Goal: Task Accomplishment & Management: Manage account settings

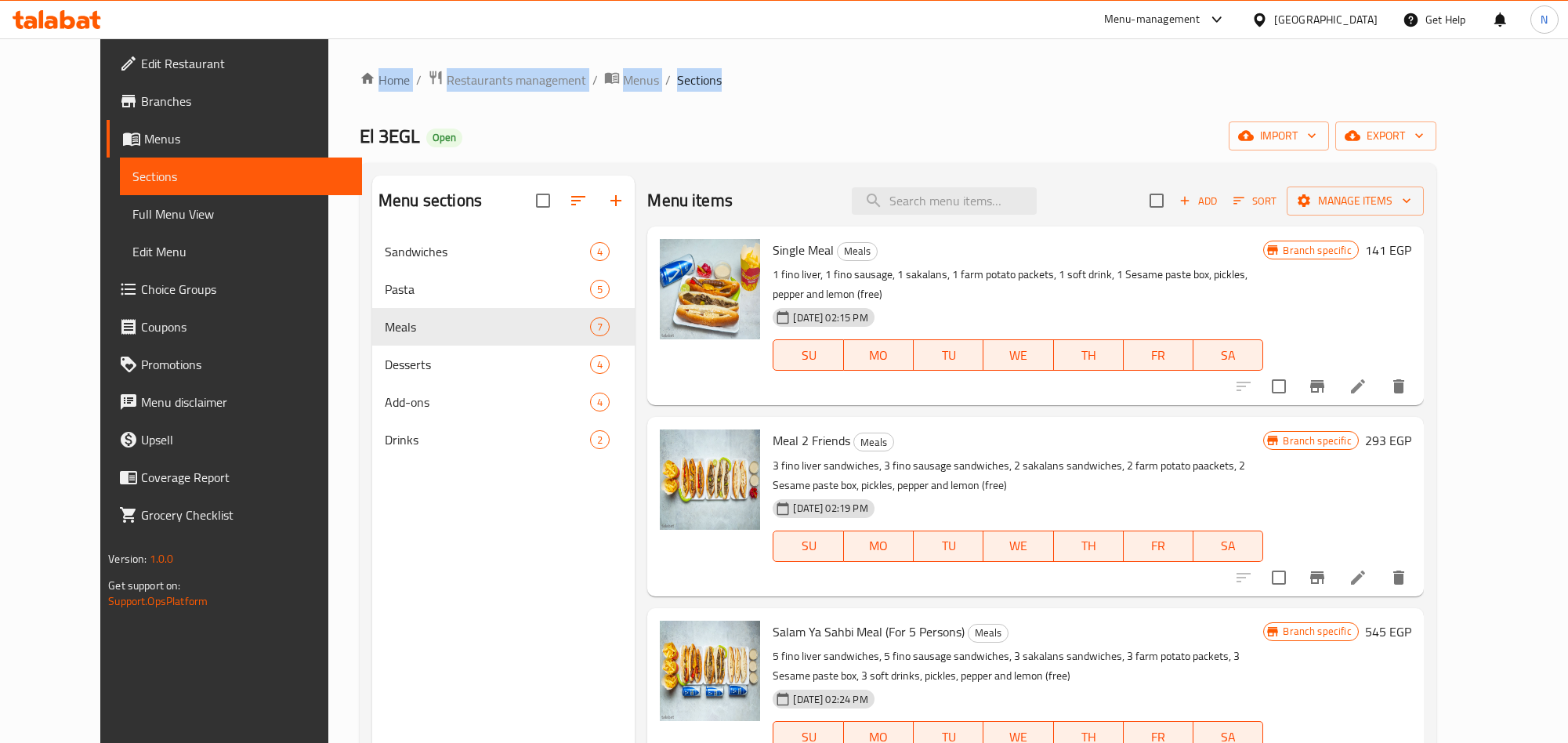
drag, startPoint x: 719, startPoint y: 78, endPoint x: 269, endPoint y: 75, distance: 450.0
click at [329, 75] on div "Home / Restaurants management / Menus / Sections El 3EGL Open import export Men…" at bounding box center [898, 499] width 1140 height 924
drag, startPoint x: 712, startPoint y: 97, endPoint x: 464, endPoint y: 86, distance: 248.2
click at [329, 83] on div "Home / Restaurants management / Menus / Sections El 3EGL Open import export Men…" at bounding box center [898, 499] width 1140 height 924
click at [814, 99] on div "Home / Restaurants management / Menus / Sections El 3EGL Open import export Men…" at bounding box center [898, 500] width 1077 height 861
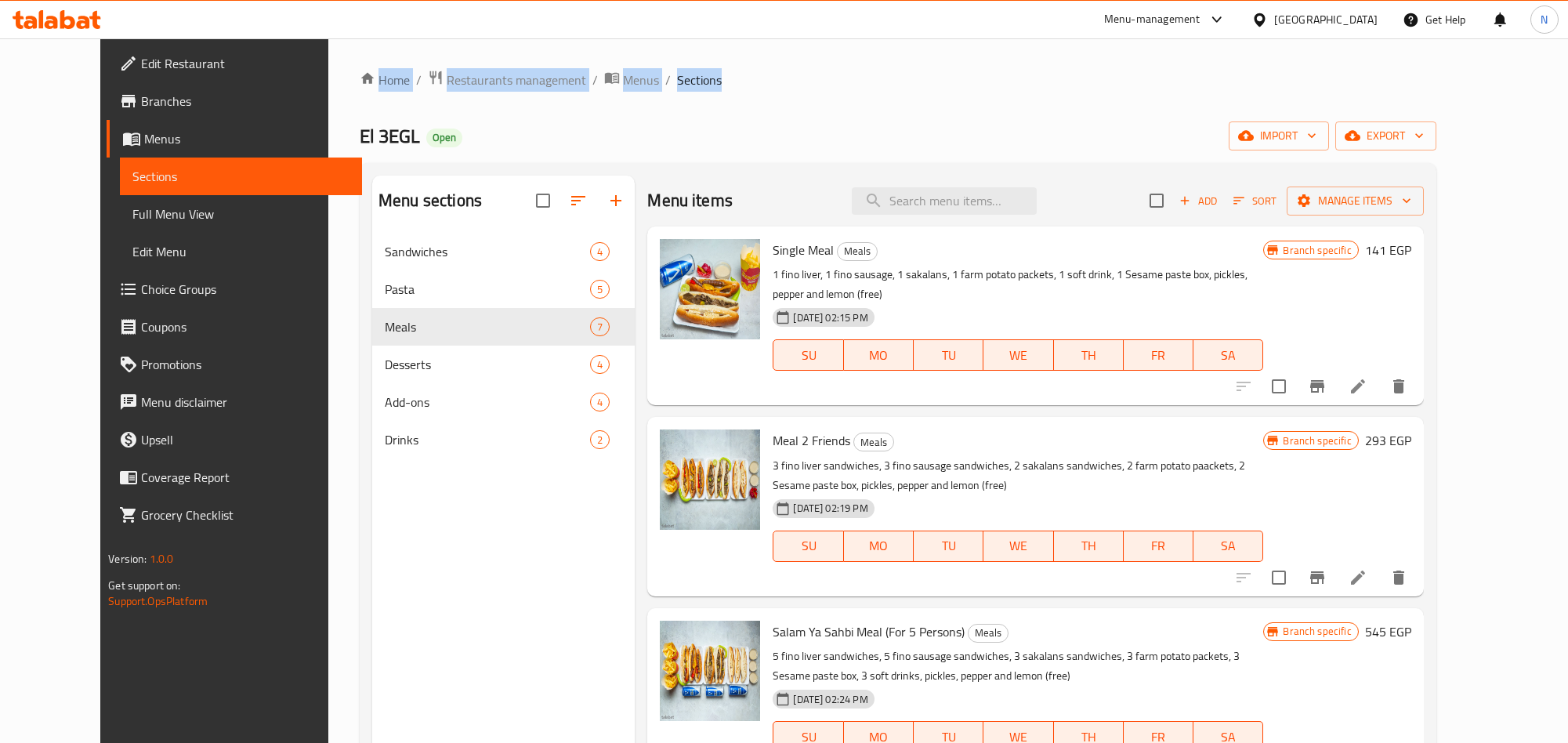
drag, startPoint x: 644, startPoint y: 89, endPoint x: 290, endPoint y: 86, distance: 354.0
click at [329, 86] on div "Home / Restaurants management / Menus / Sections El 3EGL Open import export Men…" at bounding box center [898, 499] width 1140 height 924
click at [1336, 372] on button "Branch-specific-item" at bounding box center [1317, 386] width 38 height 38
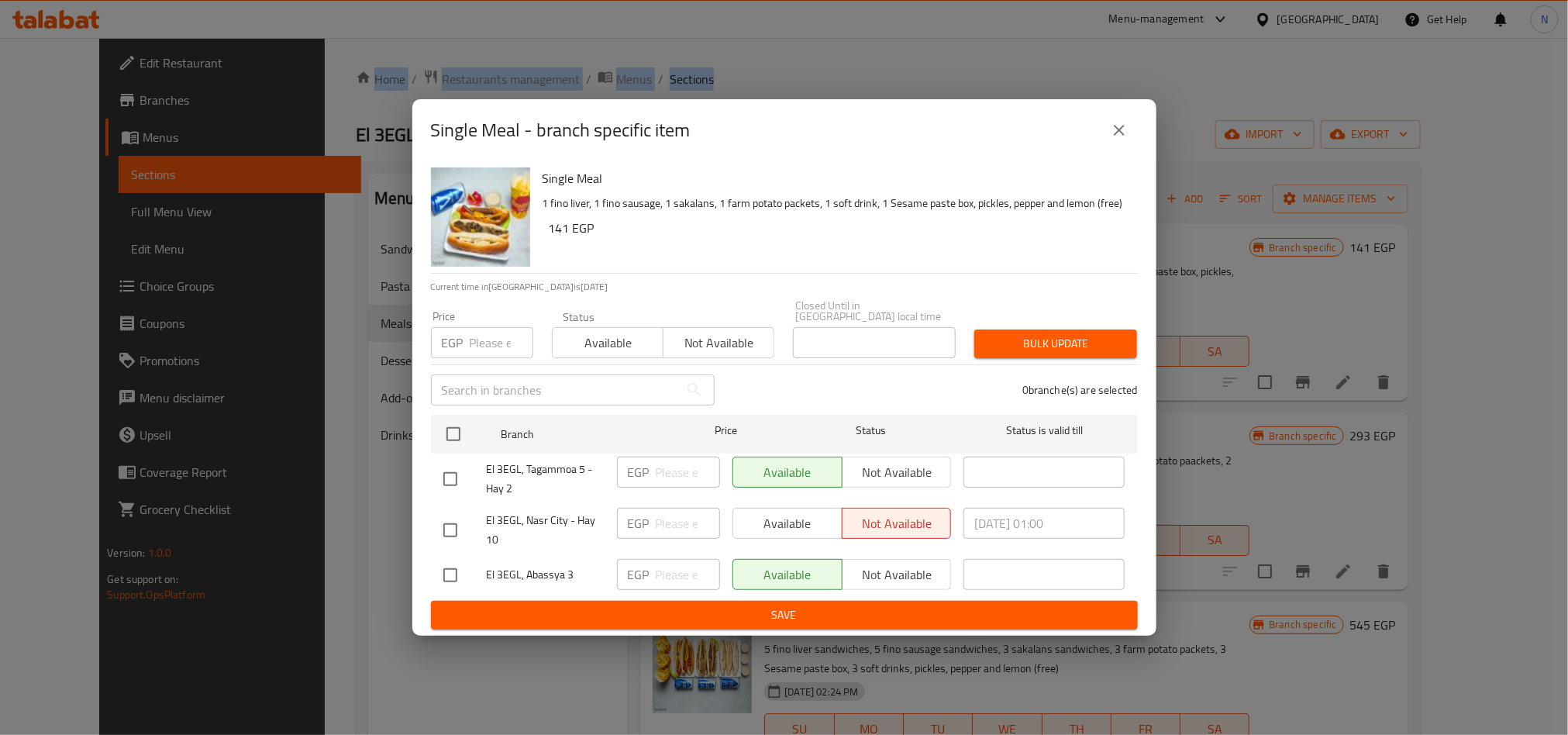
click at [1119, 133] on icon "close" at bounding box center [1119, 129] width 19 height 19
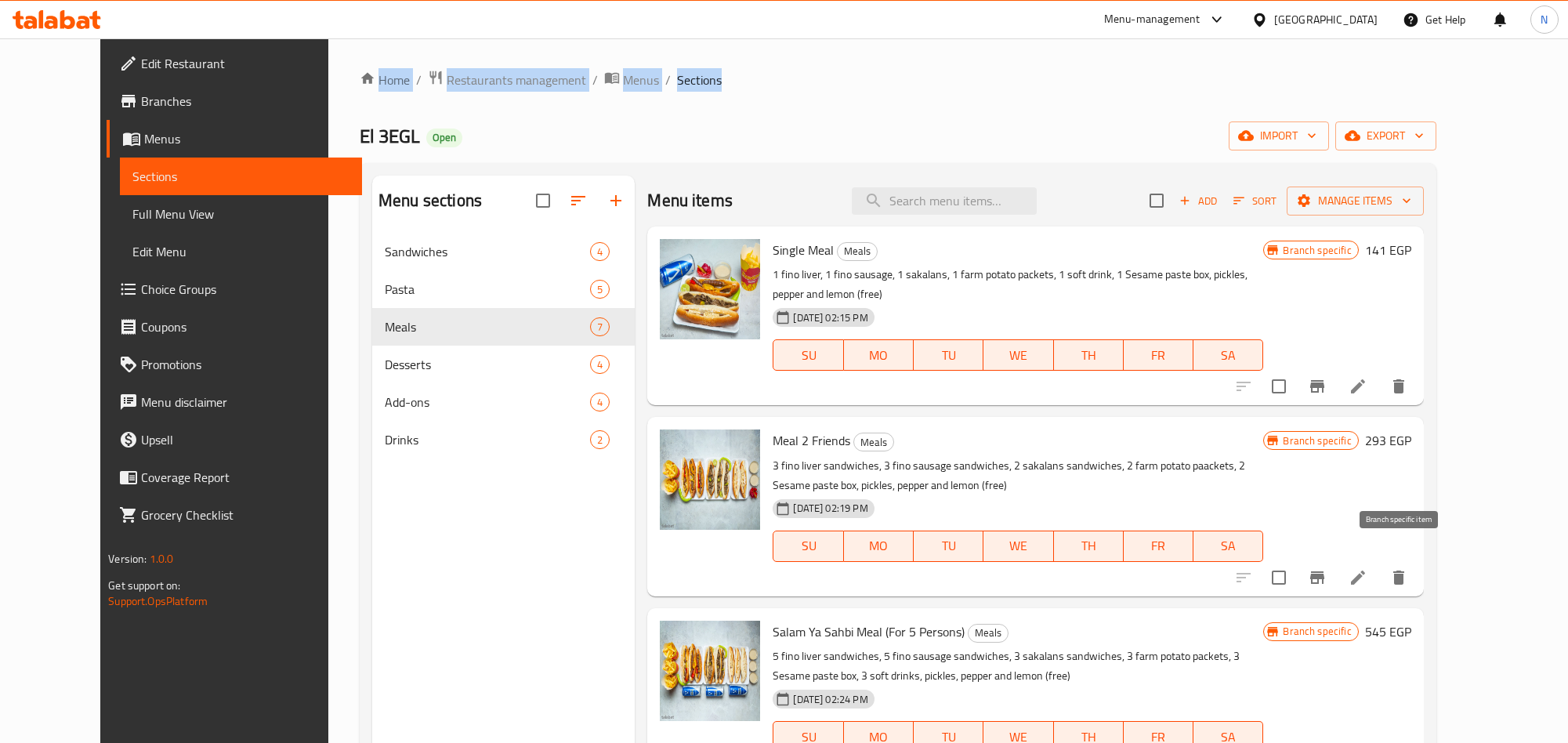
click at [1327, 568] on icon "Branch-specific-item" at bounding box center [1317, 577] width 19 height 19
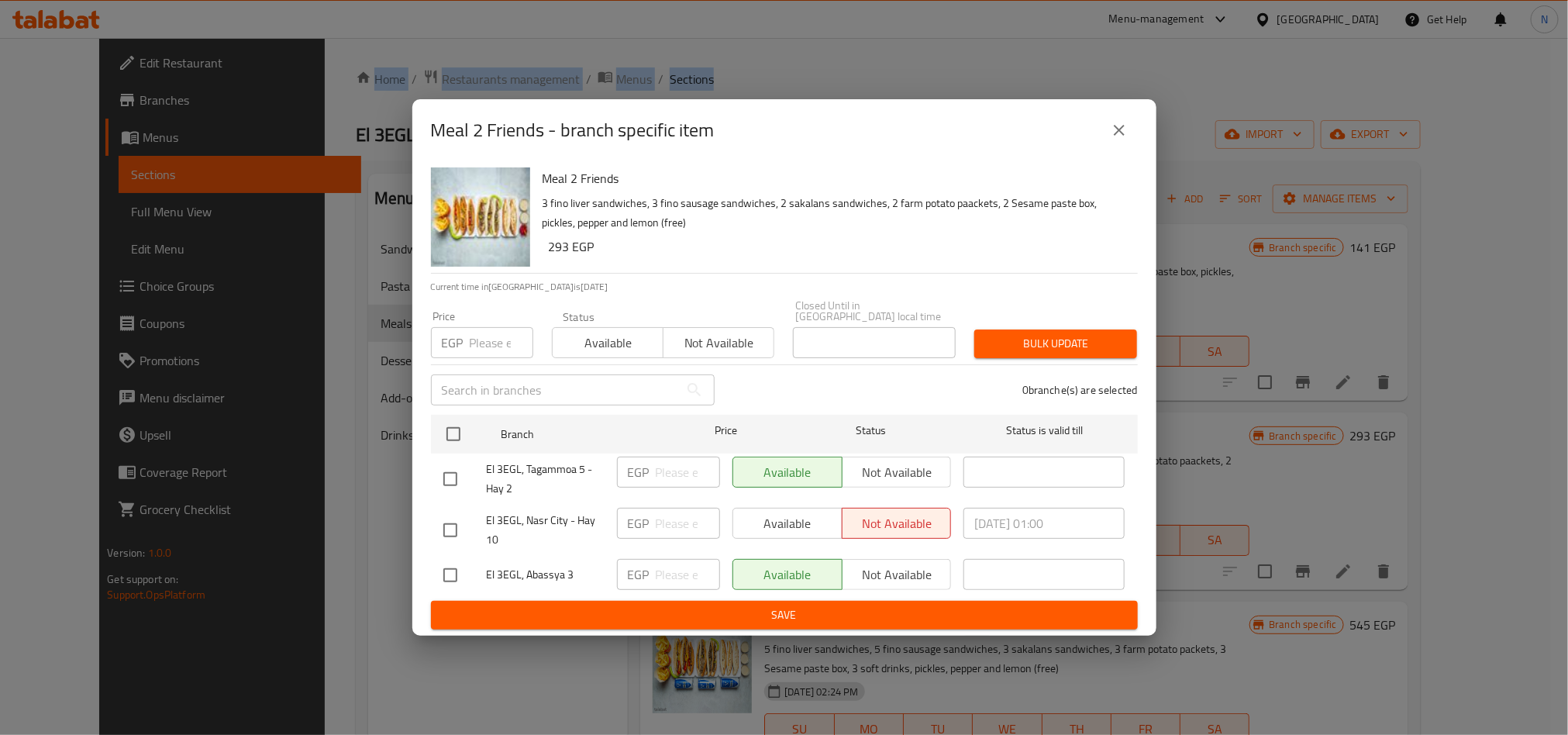
click at [1114, 128] on icon "close" at bounding box center [1119, 129] width 19 height 19
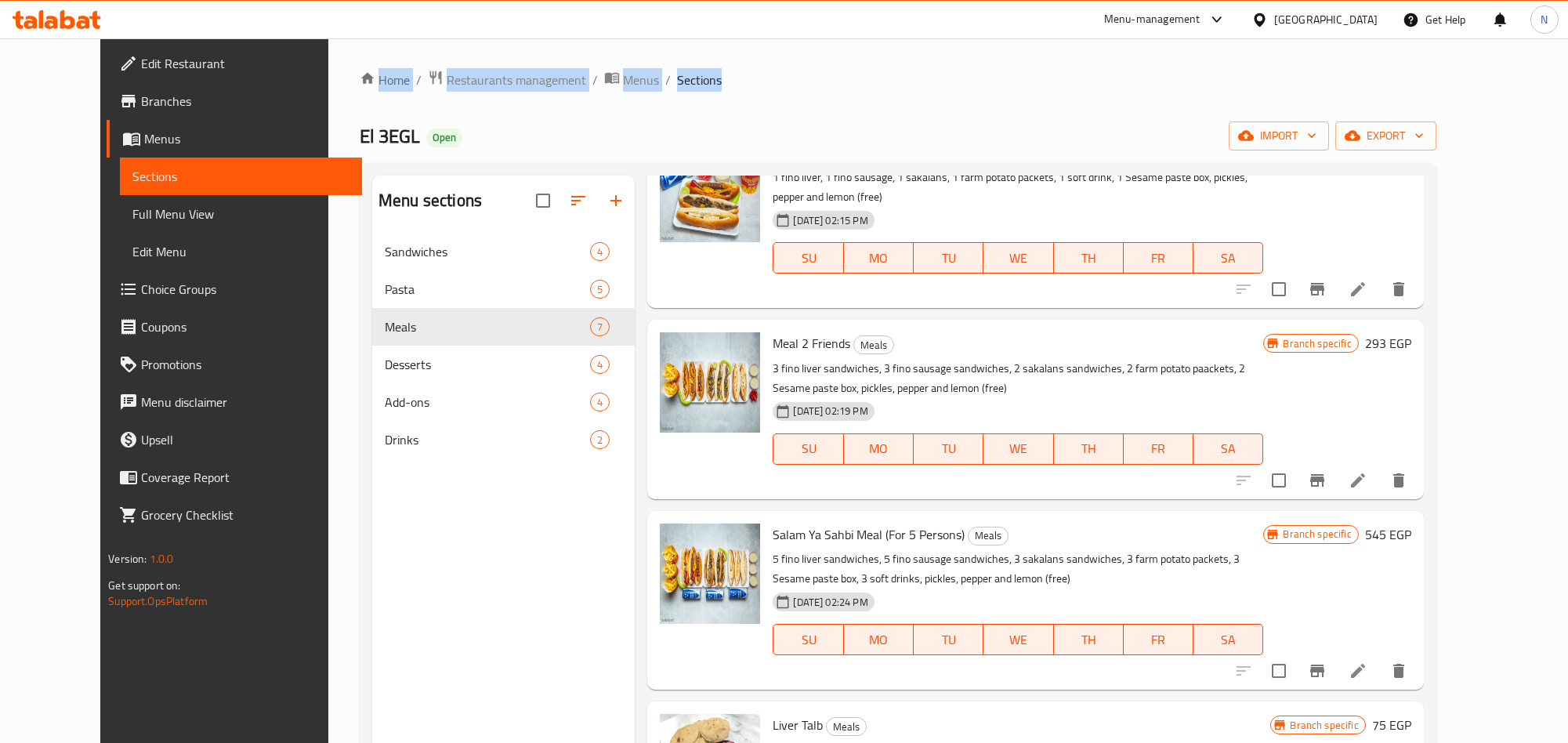
scroll to position [235, 0]
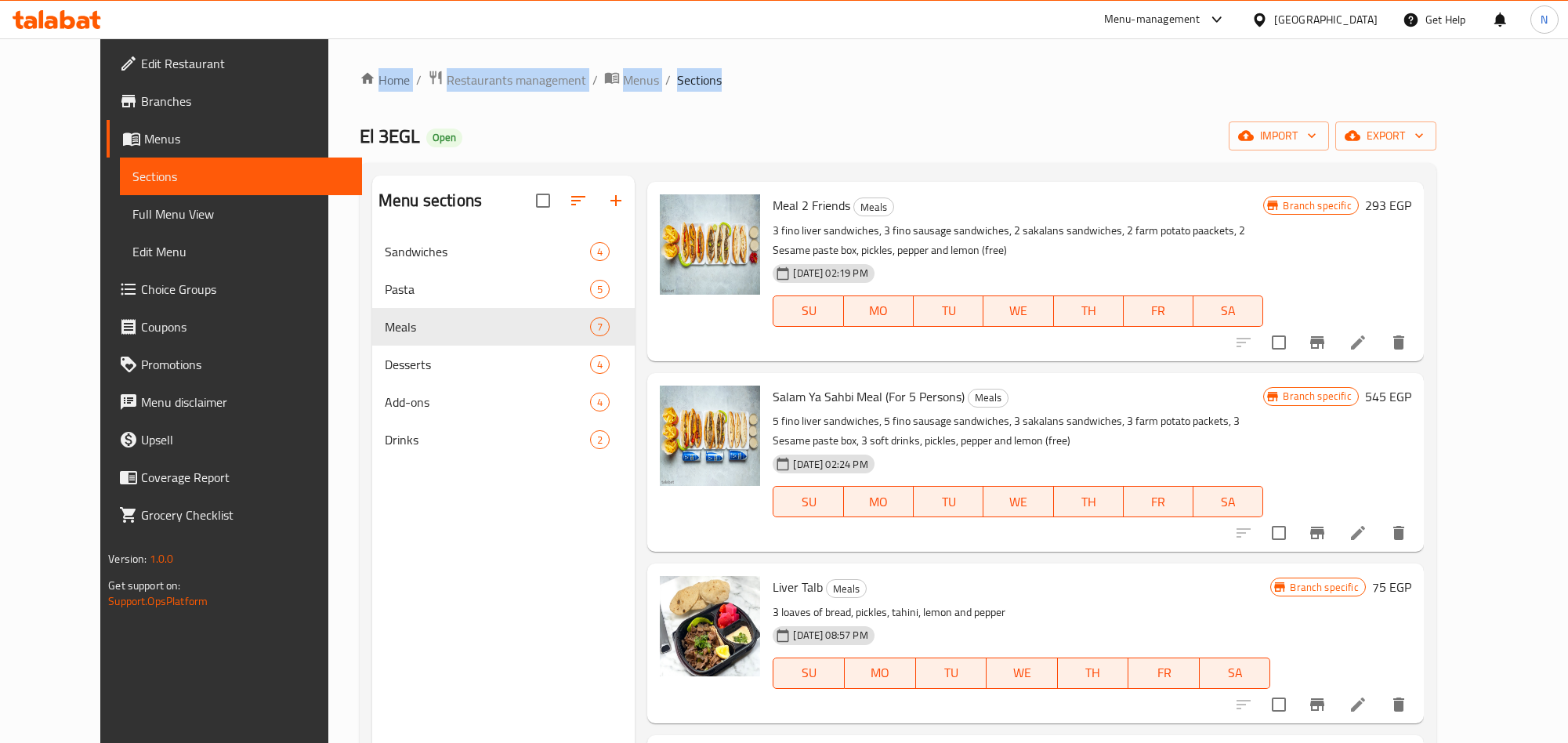
click at [1327, 523] on icon "Branch-specific-item" at bounding box center [1317, 532] width 19 height 19
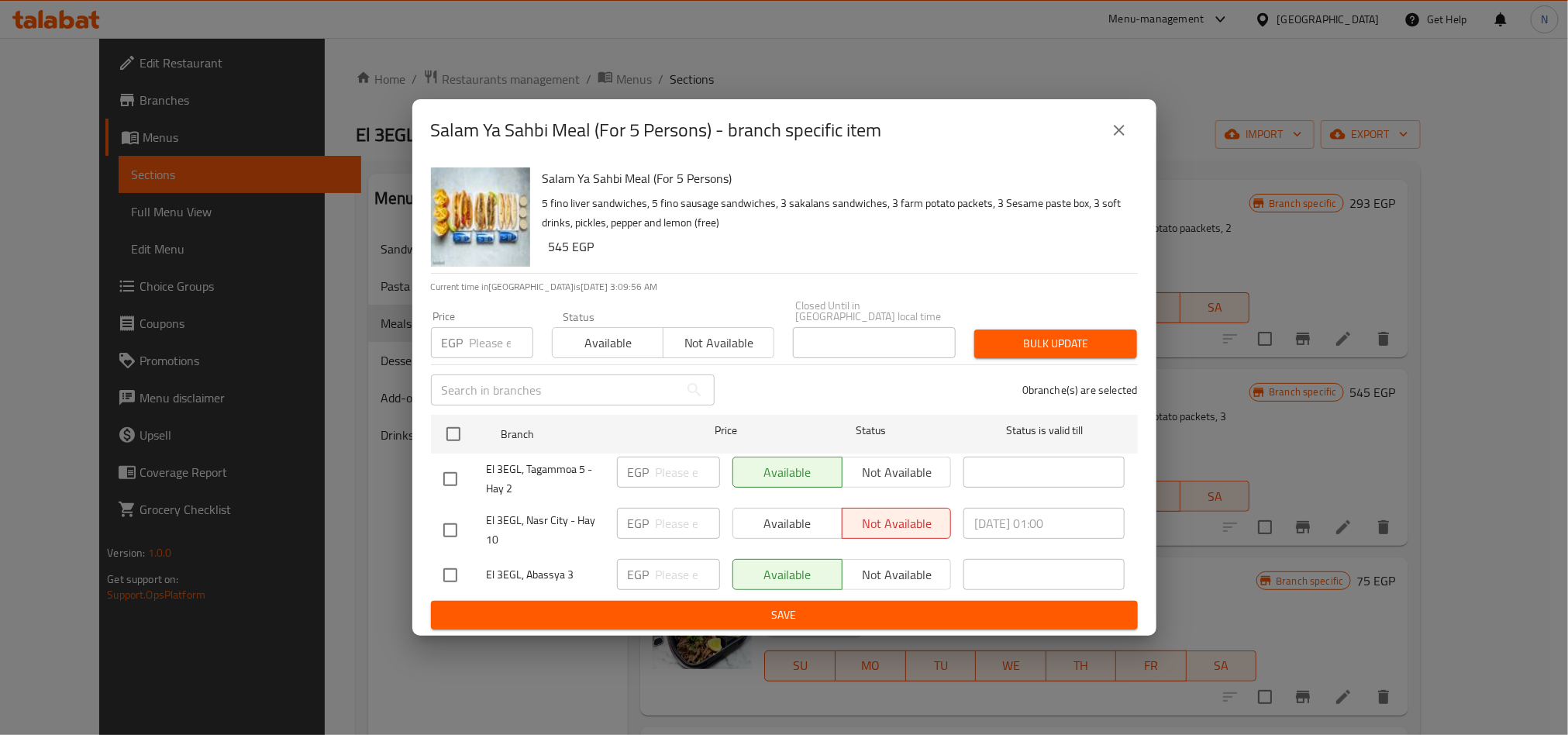
click at [544, 519] on span "El 3EGL, Nasr City - Hay 10" at bounding box center [545, 530] width 118 height 39
click at [545, 519] on span "El 3EGL, Nasr City - Hay 10" at bounding box center [545, 530] width 118 height 39
copy span "El 3EGL, Nasr City - Hay 10"
click at [547, 517] on span "El 3EGL, Nasr City - Hay 10" at bounding box center [545, 530] width 118 height 39
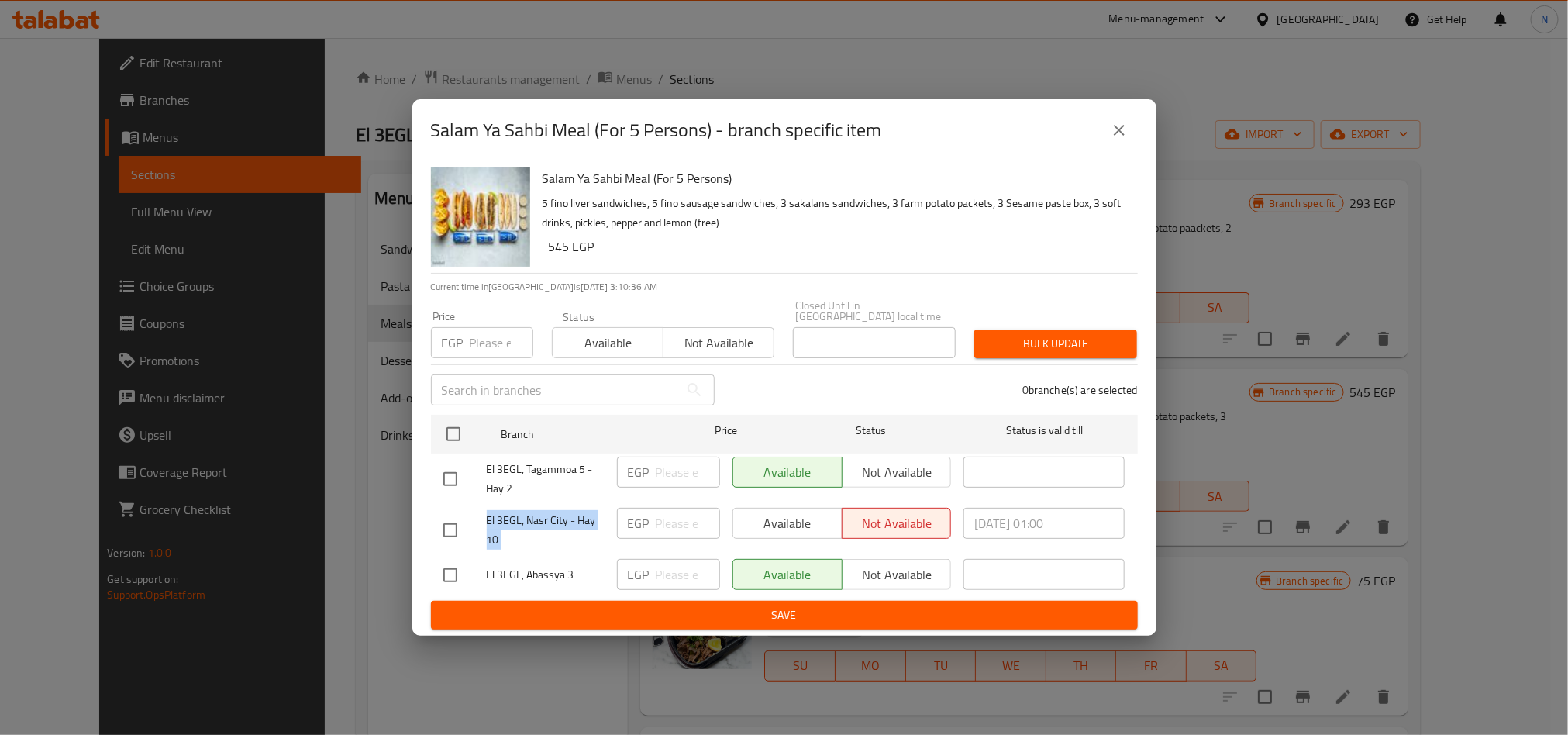
click at [547, 517] on span "El 3EGL, Nasr City - Hay 10" at bounding box center [545, 530] width 118 height 39
copy span "El 3EGL, Nasr City - Hay 10"
click at [1131, 142] on button "close" at bounding box center [1119, 130] width 38 height 38
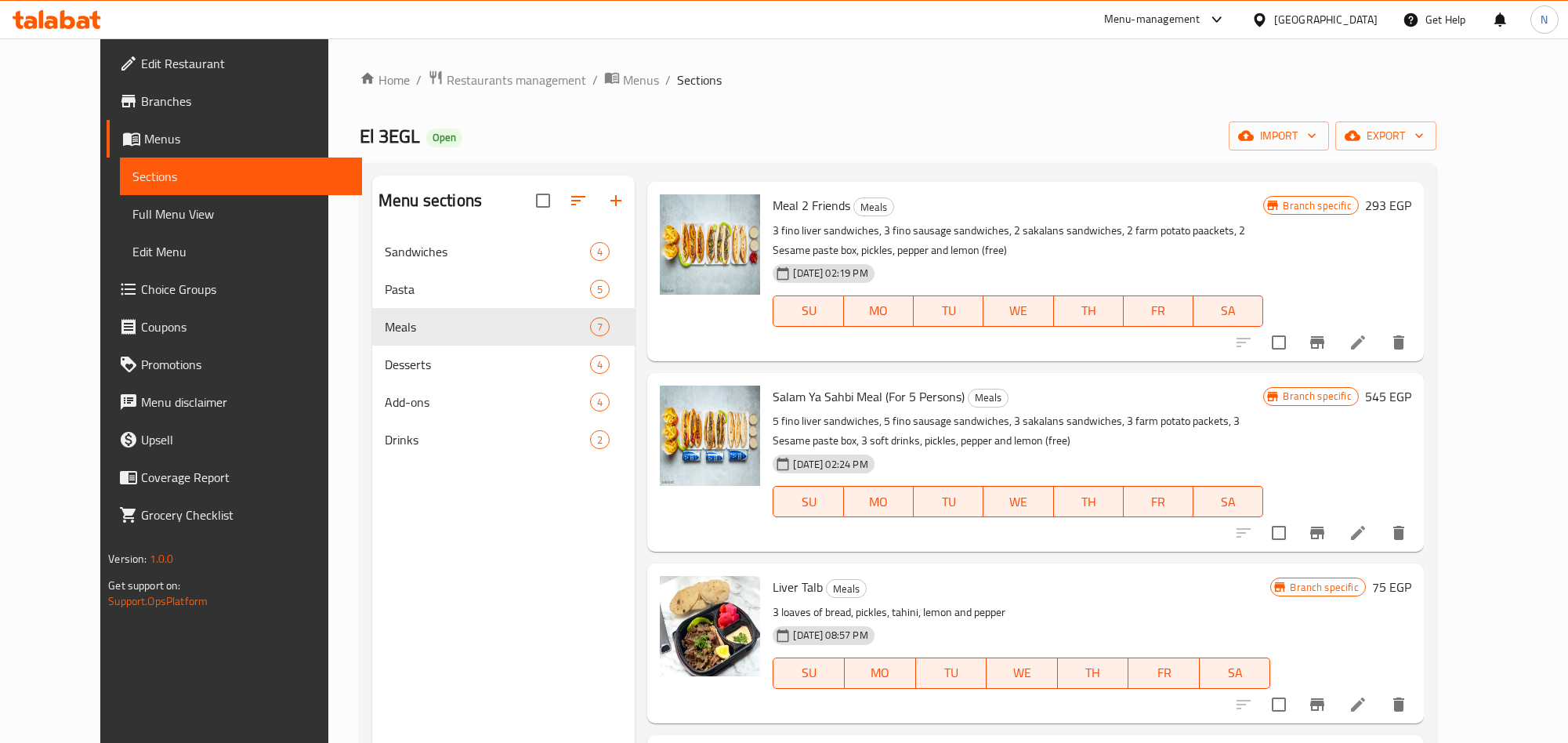
click at [1336, 324] on button "Branch-specific-item" at bounding box center [1317, 343] width 38 height 38
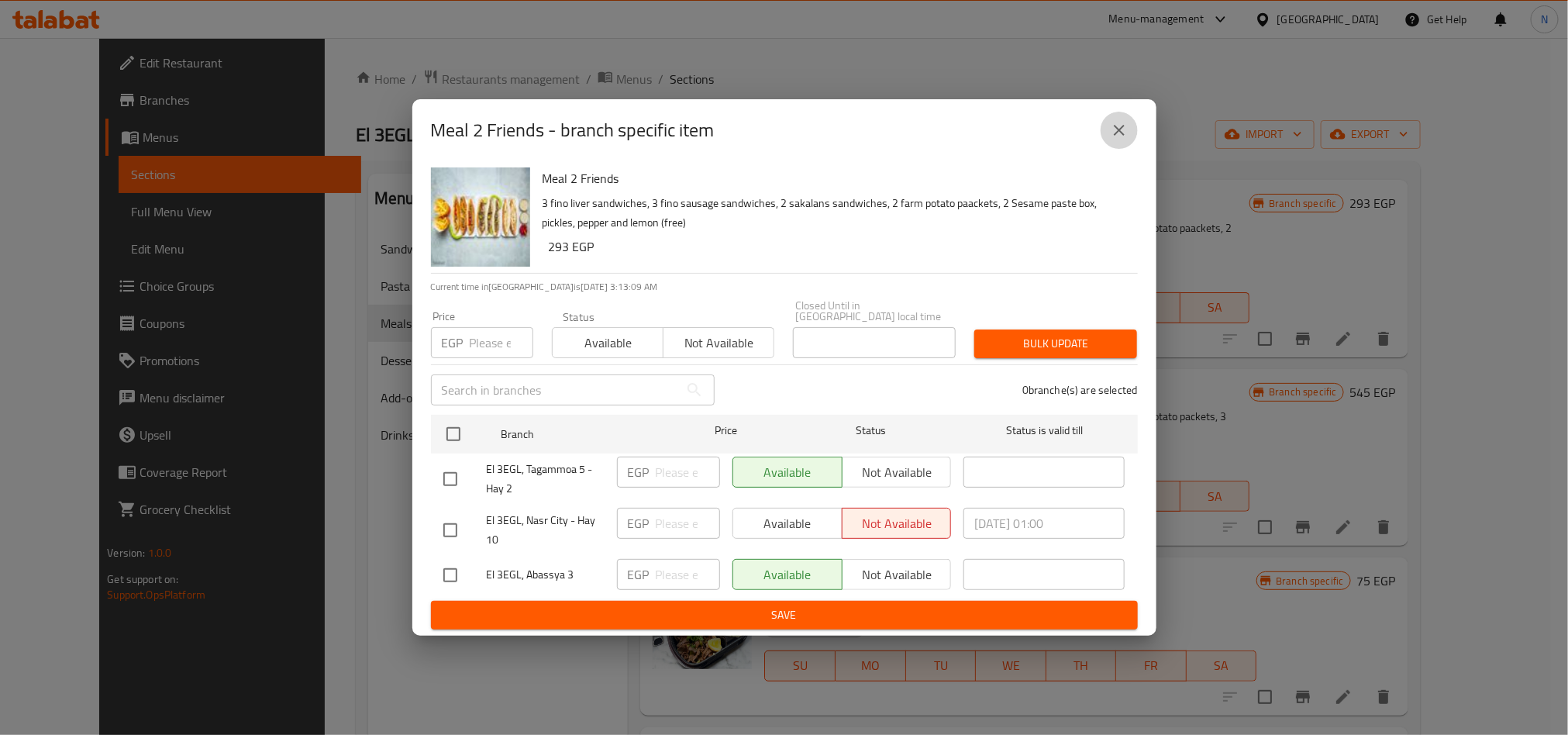
drag, startPoint x: 1114, startPoint y: 126, endPoint x: 1139, endPoint y: 349, distance: 224.4
click at [1115, 127] on icon "close" at bounding box center [1119, 129] width 19 height 19
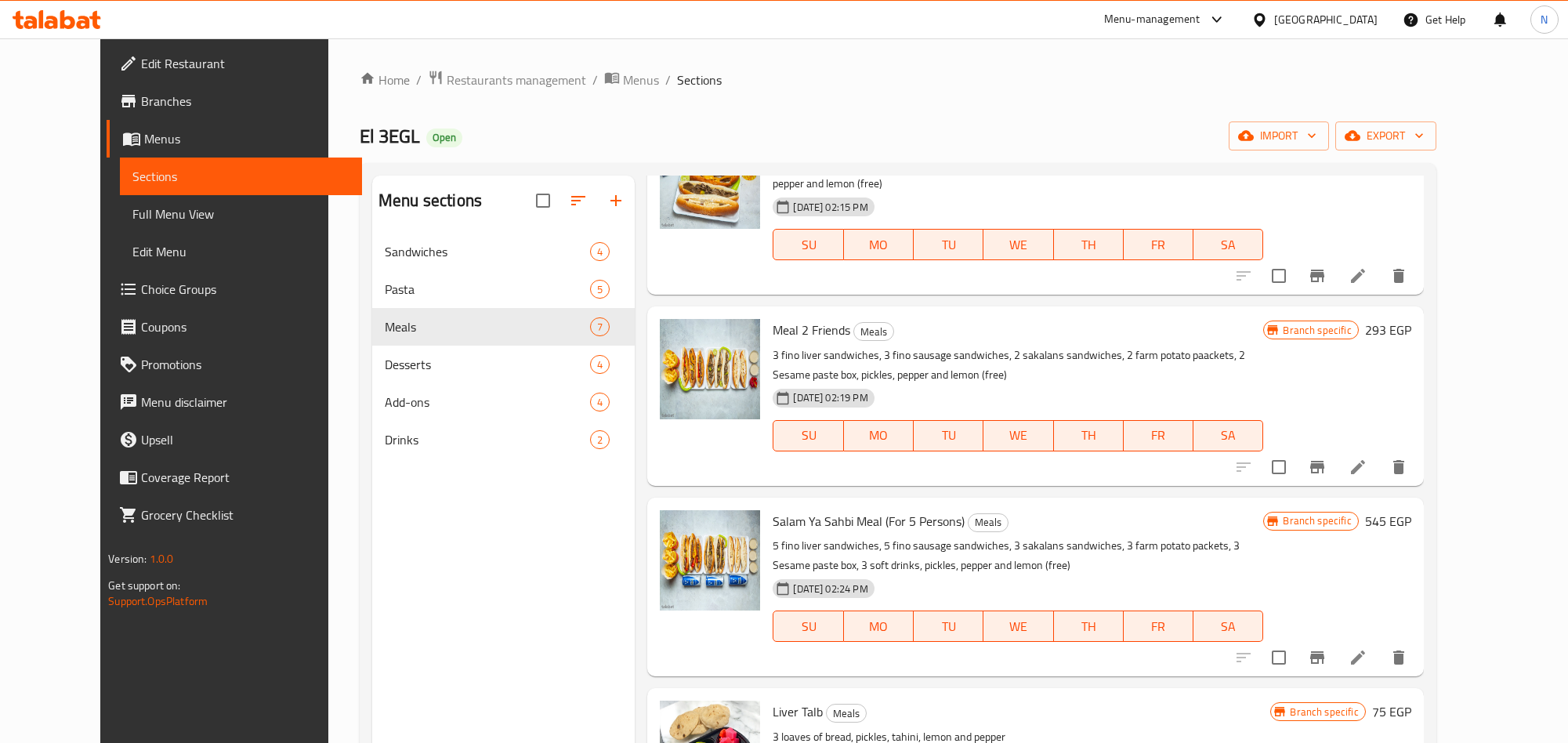
scroll to position [0, 0]
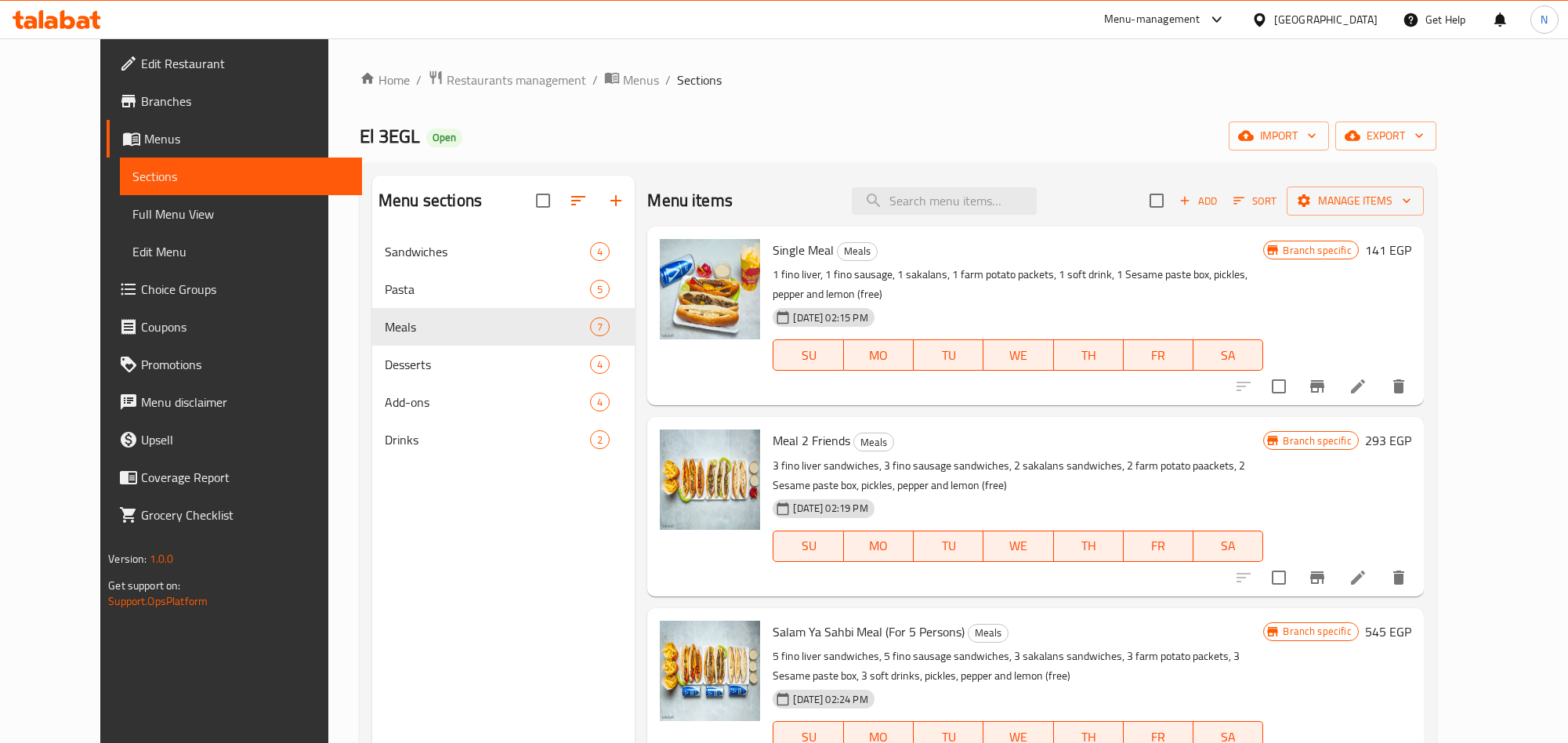
click at [1324, 380] on icon "Branch-specific-item" at bounding box center [1317, 386] width 14 height 13
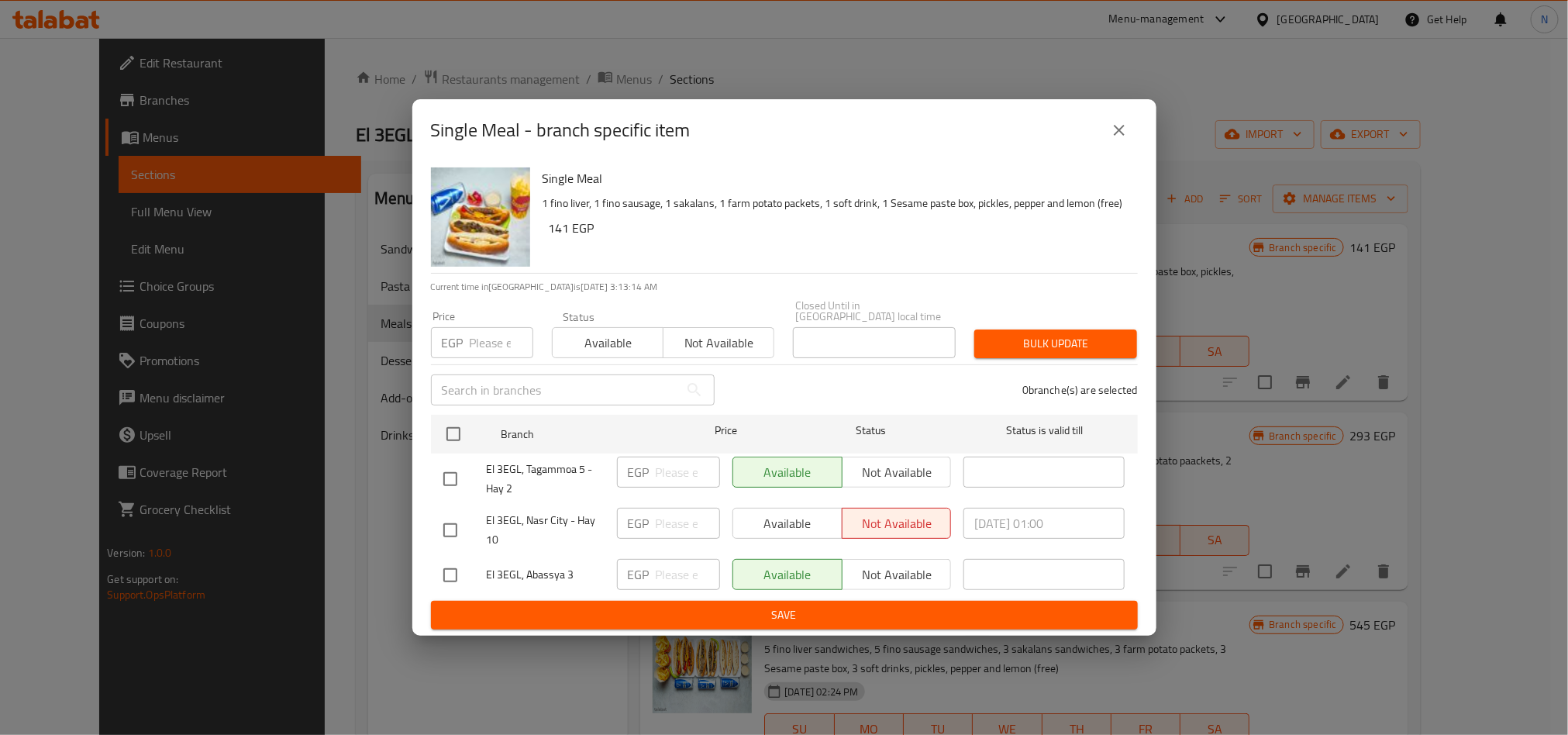
click at [1126, 139] on icon "close" at bounding box center [1119, 129] width 19 height 19
